Goal: Task Accomplishment & Management: Manage account settings

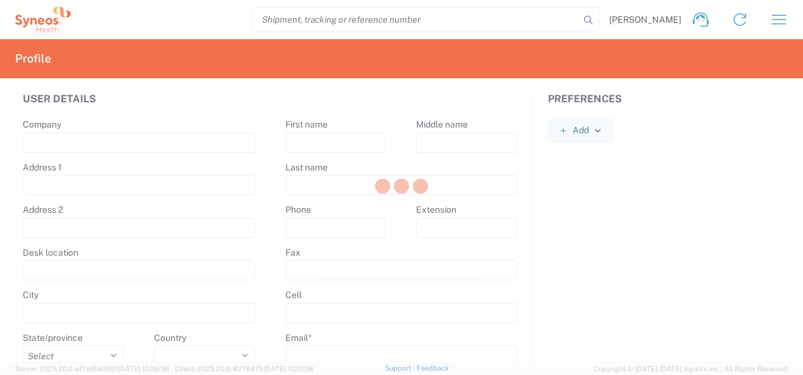
type input "Syneos Health"
type input "[STREET_ADDRESS]"
type input "5th floor, [GEOGRAPHIC_DATA]"
type input "Kyiv"
select select
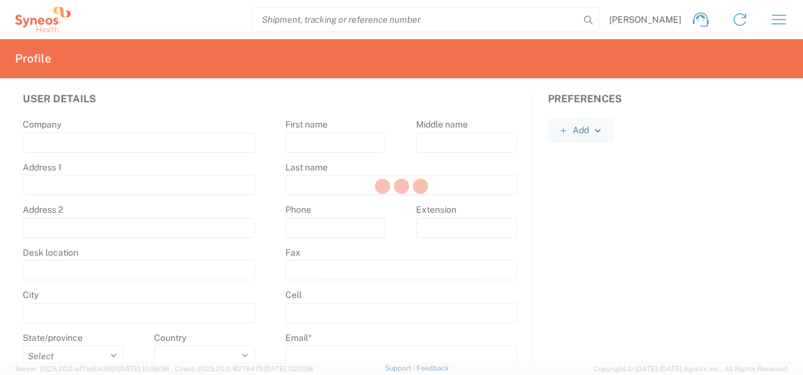
select select
type input "01032"
select select
type input "[PERSON_NAME]"
type input "Shumik"
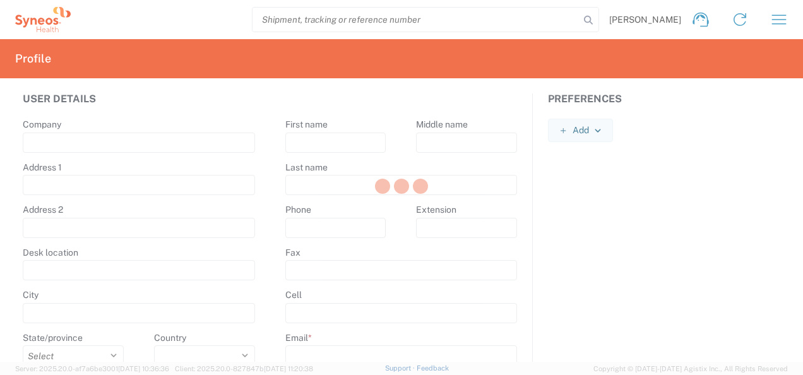
type input "[PHONE_NUMBER]"
type input "[PERSON_NAME][EMAIL_ADDRESS][DOMAIN_NAME]"
select select
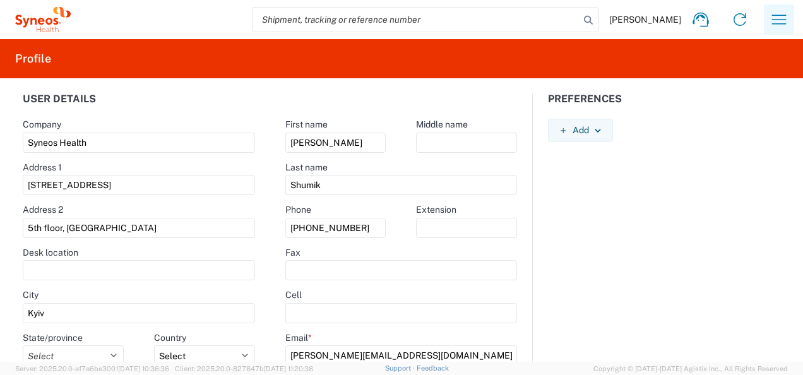
click at [776, 15] on icon "button" at bounding box center [779, 19] width 15 height 9
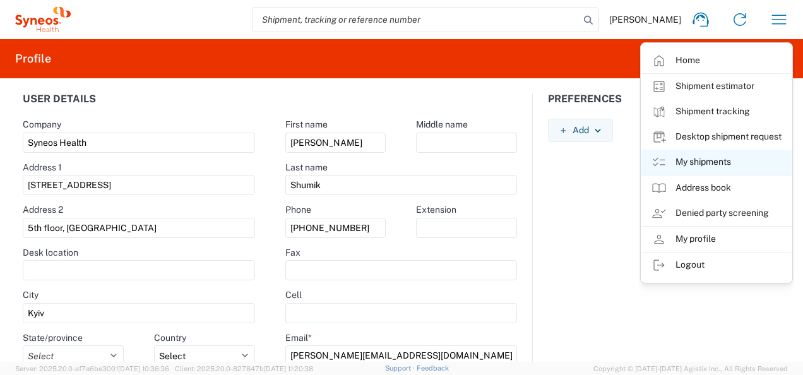
click at [709, 158] on link "My shipments" at bounding box center [716, 162] width 150 height 25
